Goal: Task Accomplishment & Management: Use online tool/utility

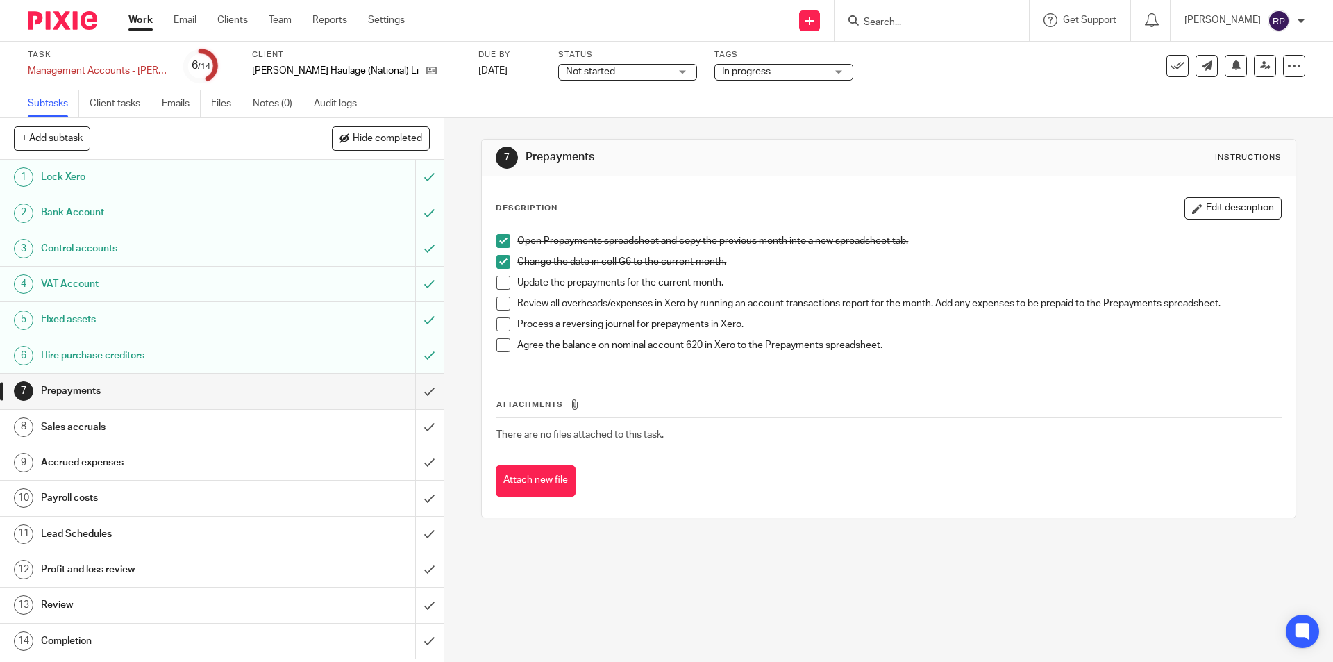
click at [499, 285] on span at bounding box center [504, 283] width 14 height 14
click at [499, 303] on span at bounding box center [504, 304] width 14 height 14
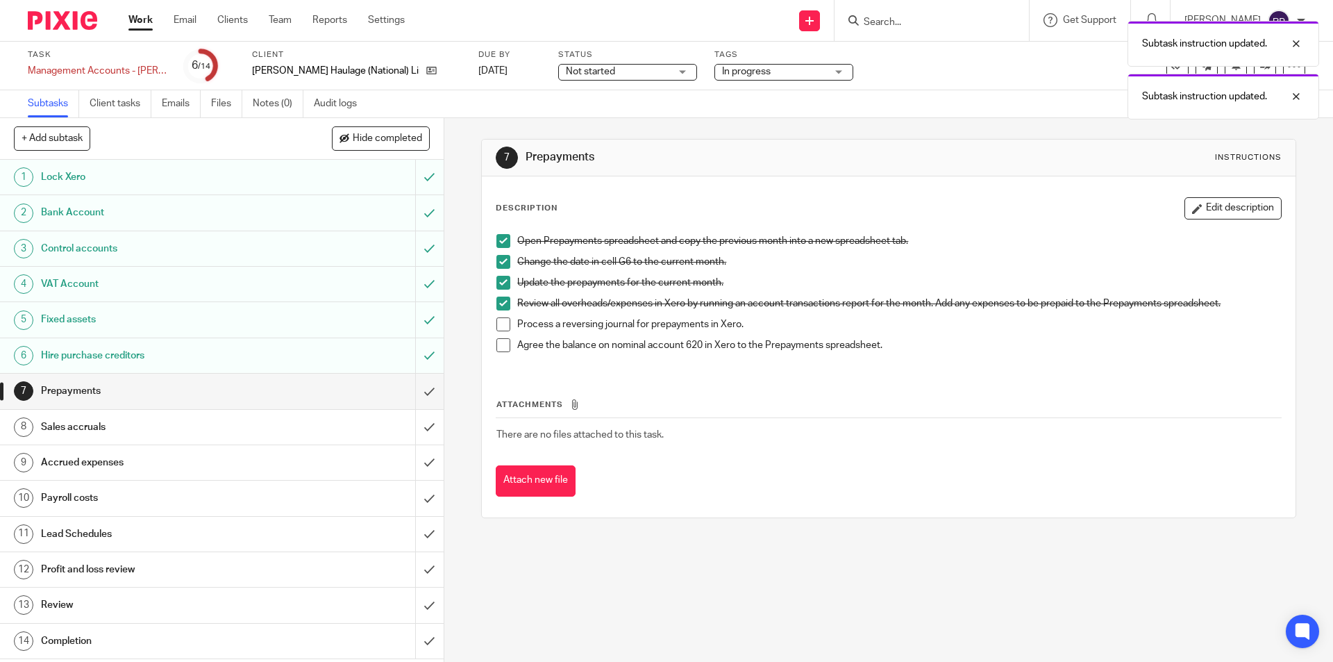
click at [501, 322] on span at bounding box center [504, 324] width 14 height 14
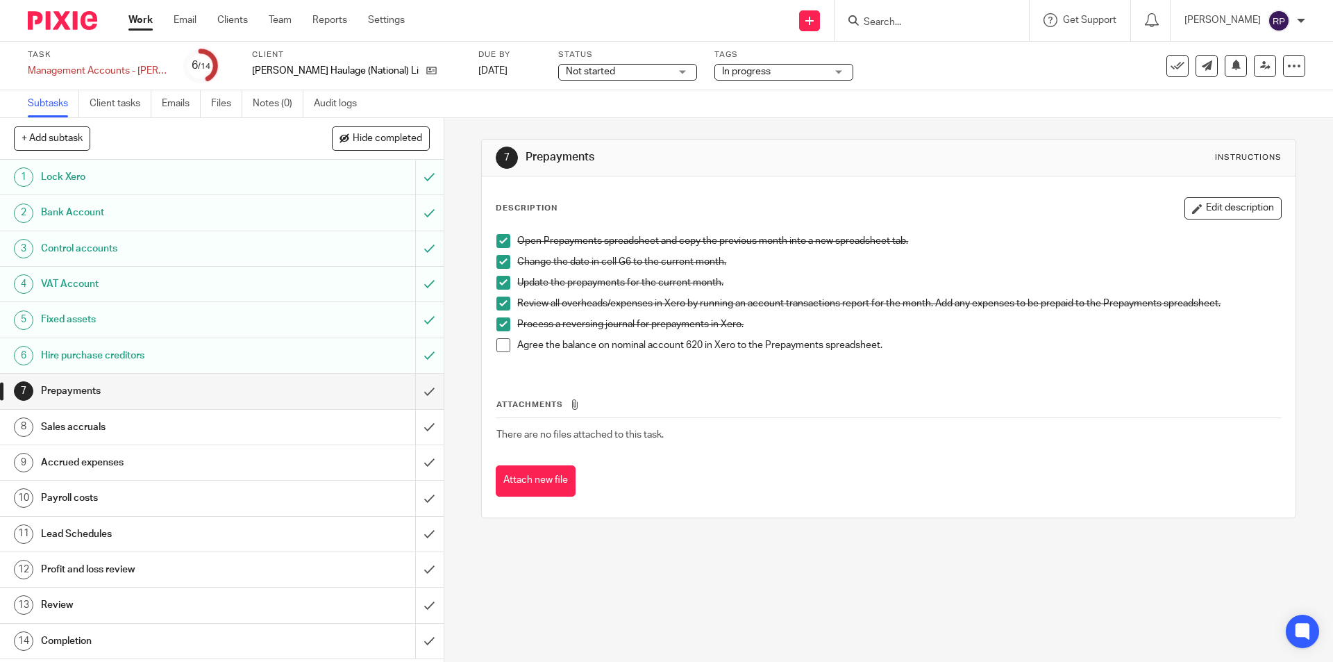
click at [502, 343] on span at bounding box center [504, 345] width 14 height 14
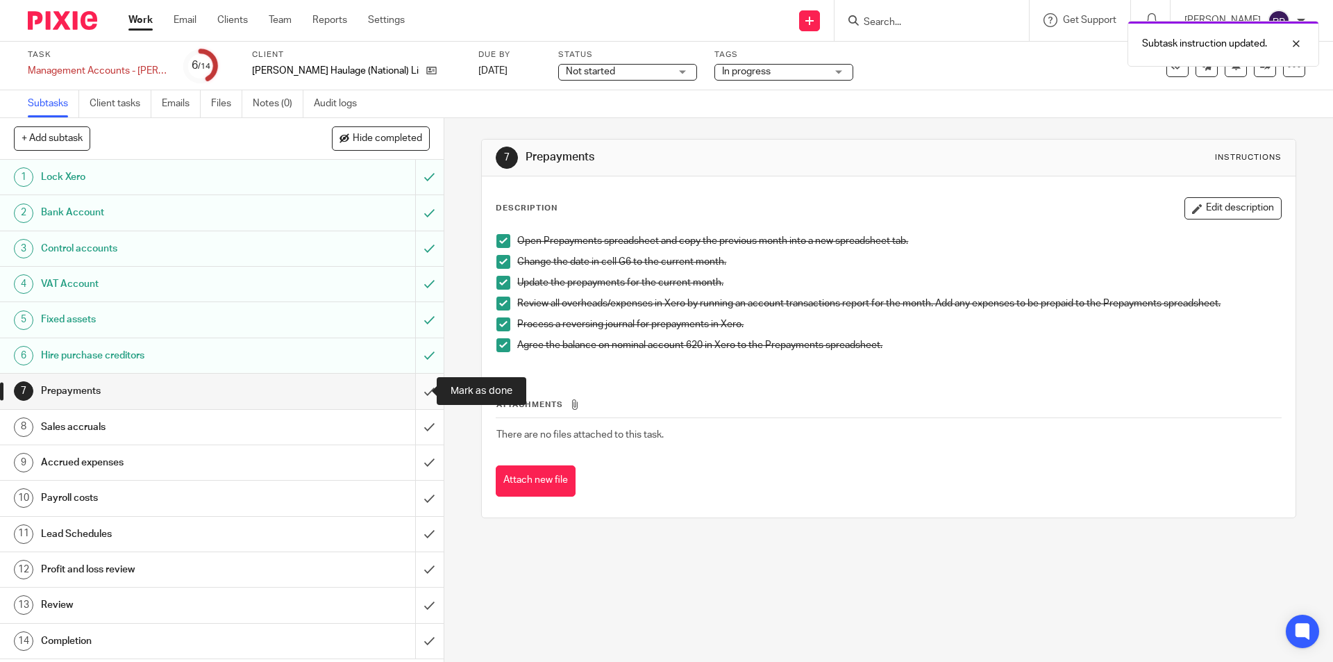
click at [416, 391] on input "submit" at bounding box center [222, 391] width 444 height 35
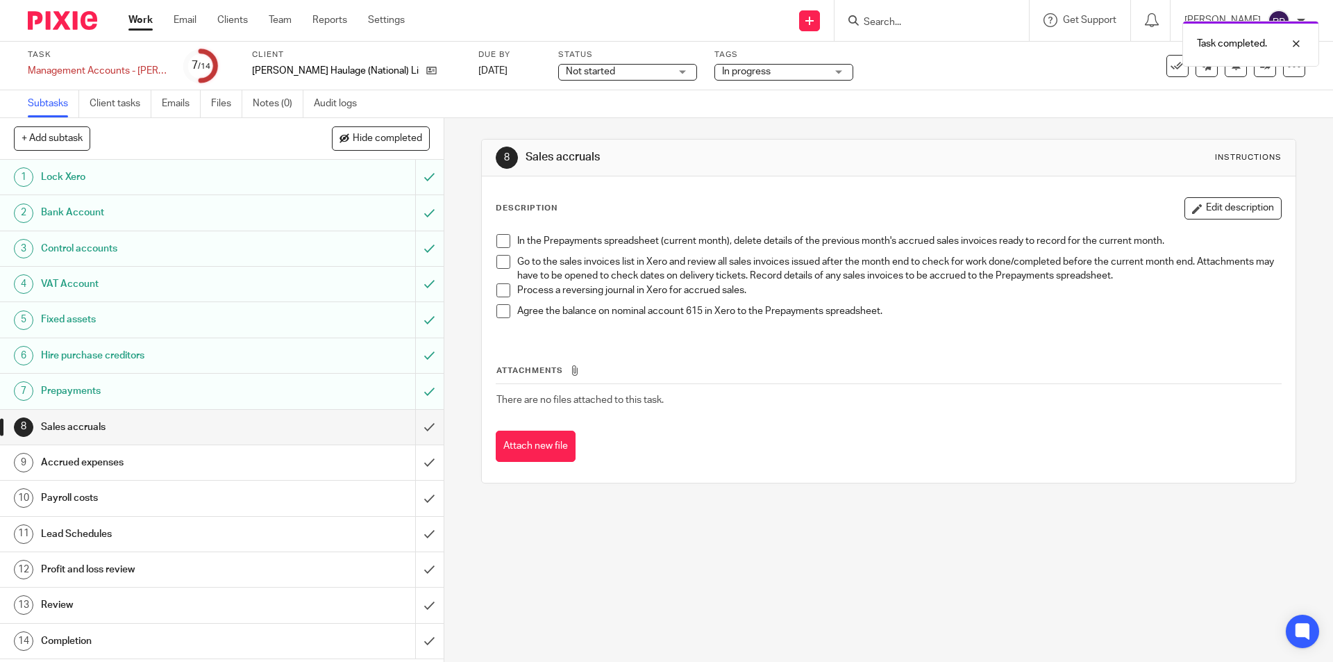
click at [498, 240] on span at bounding box center [504, 241] width 14 height 14
click at [498, 262] on span at bounding box center [504, 262] width 14 height 14
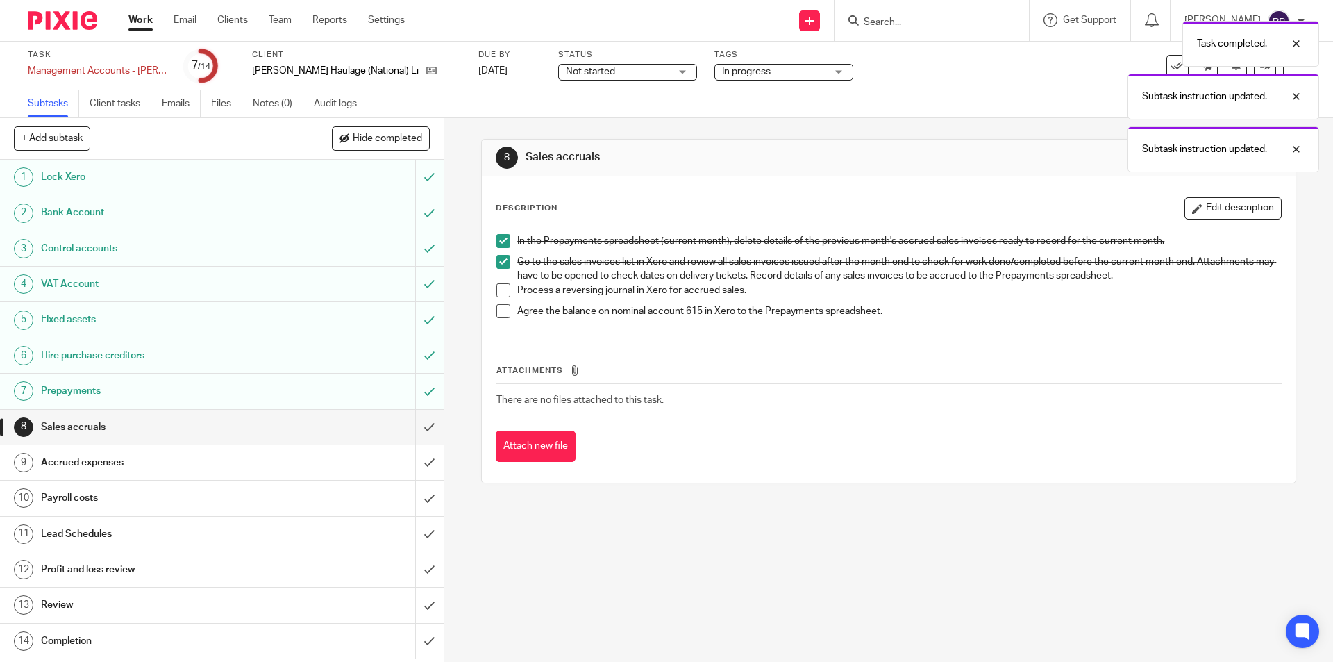
click at [501, 287] on span at bounding box center [504, 290] width 14 height 14
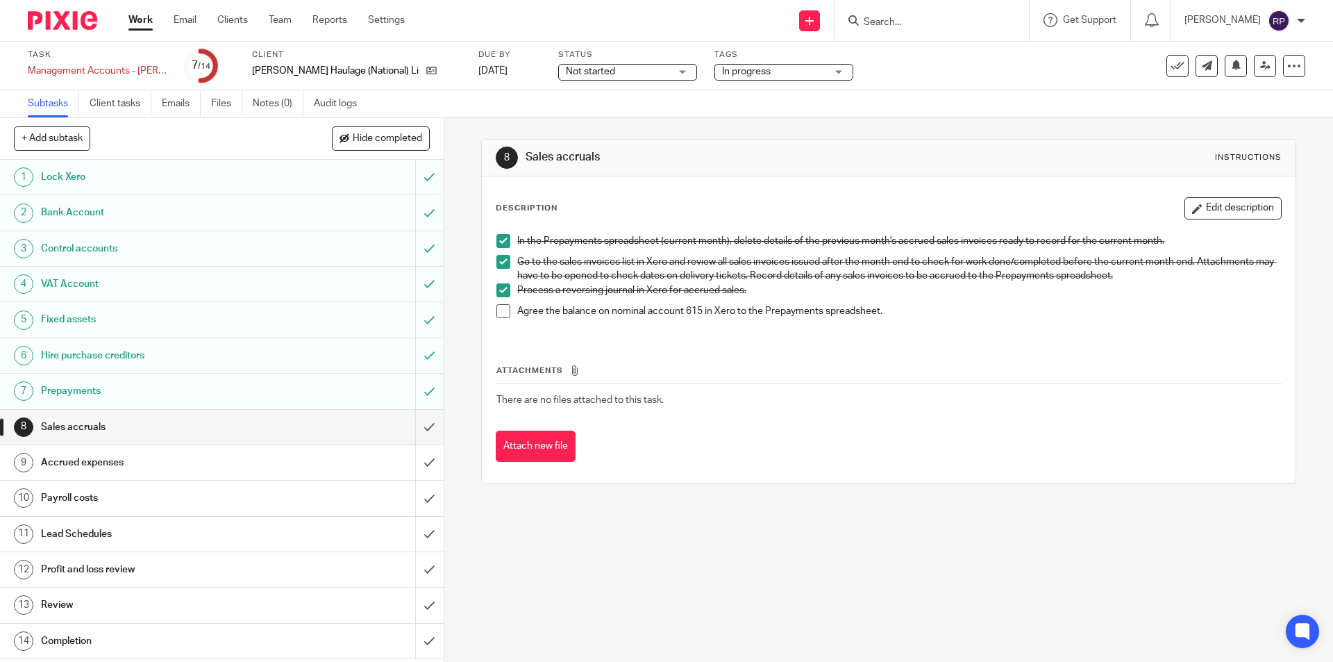
click at [497, 315] on span at bounding box center [504, 311] width 14 height 14
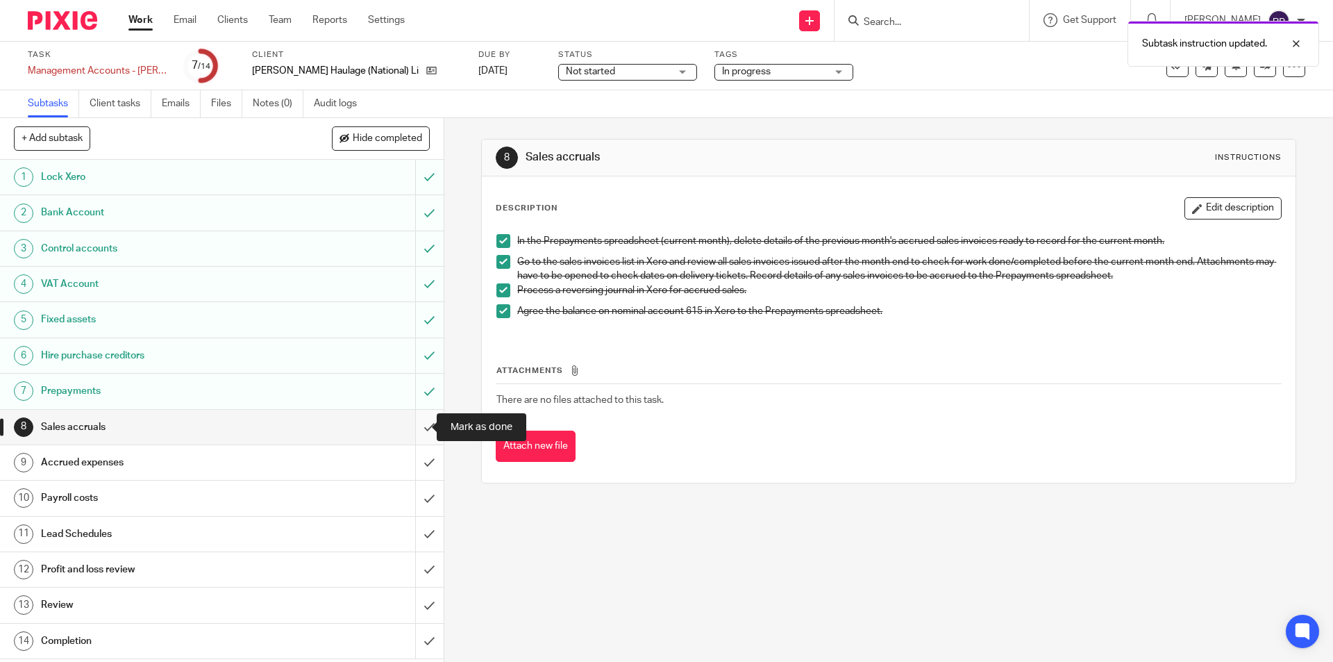
click at [415, 423] on input "submit" at bounding box center [222, 427] width 444 height 35
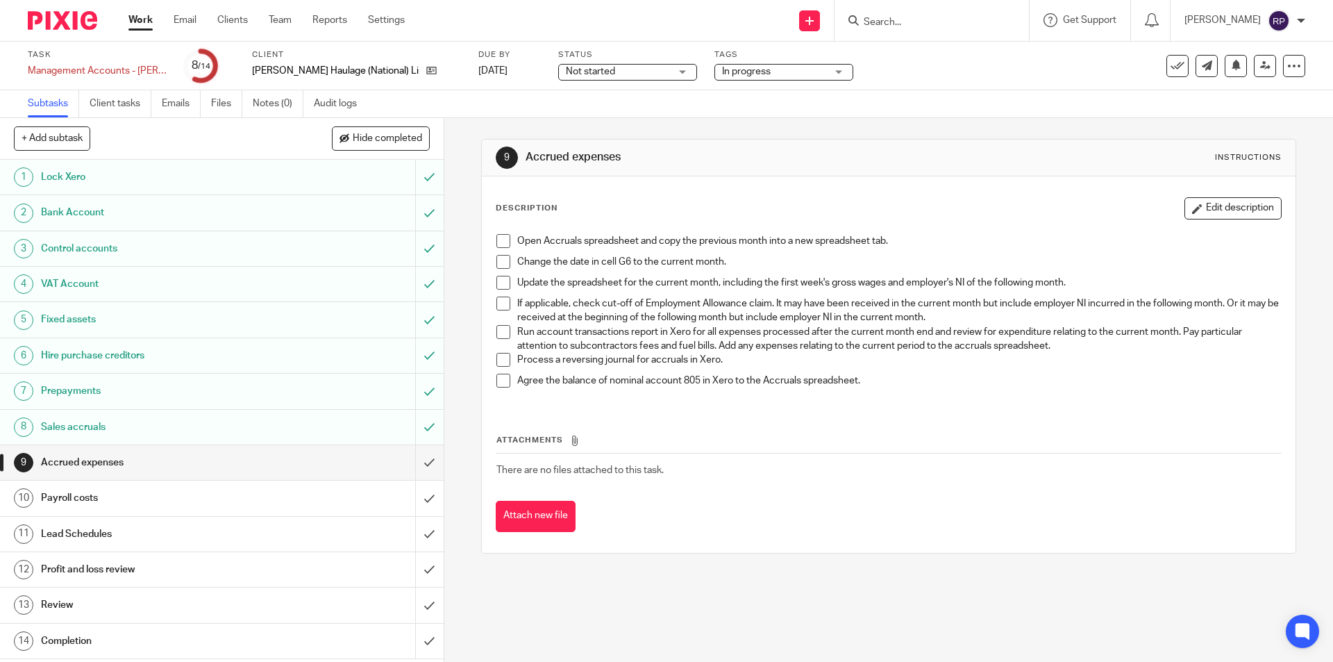
click at [497, 245] on span at bounding box center [504, 241] width 14 height 14
click at [501, 257] on span at bounding box center [504, 262] width 14 height 14
